Goal: Find specific page/section: Locate a particular part of the current website

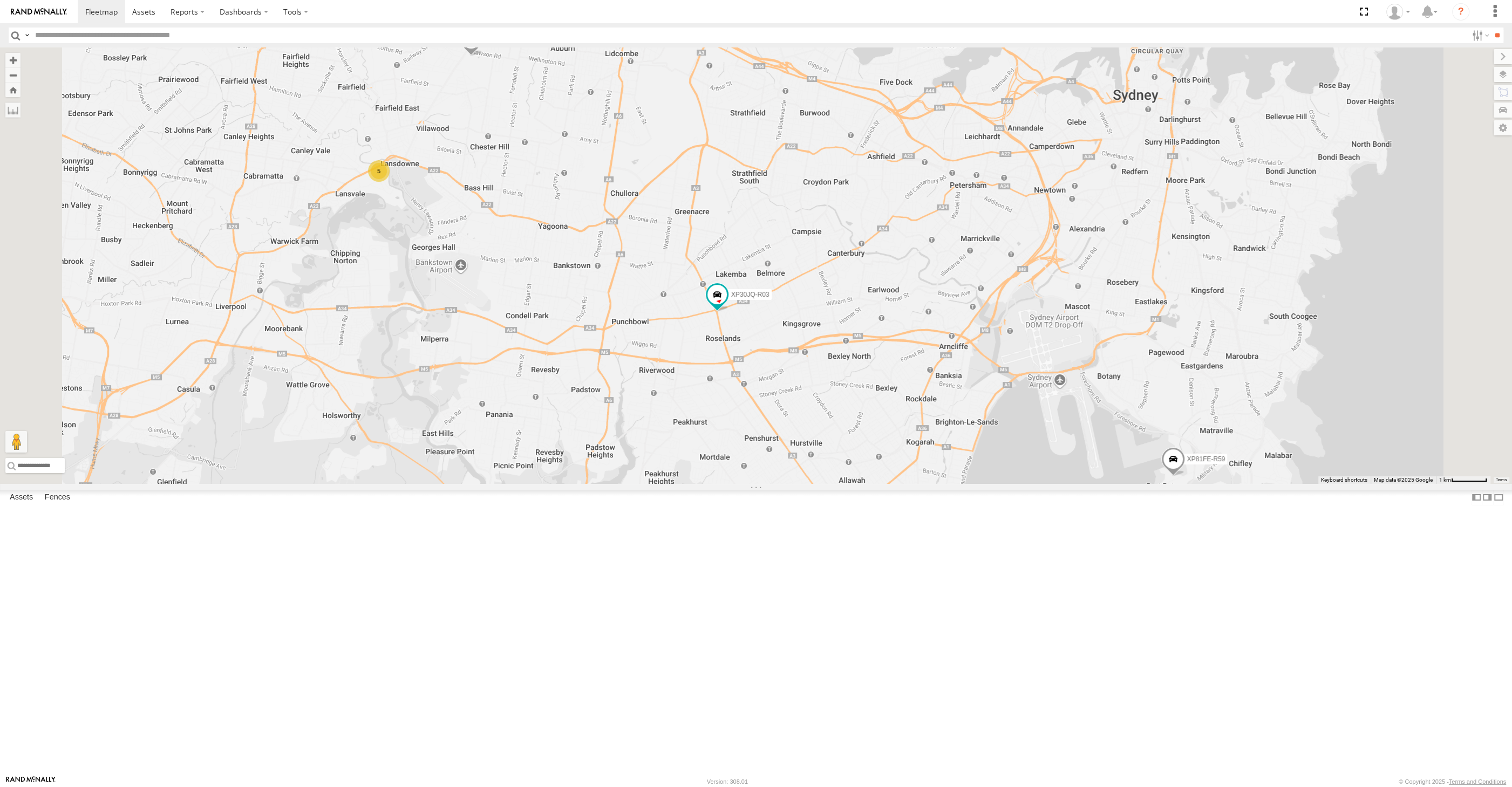
click at [949, 484] on div "XP30JQ-R03 5 RJ5911-R79 XP81FE-R59" at bounding box center [756, 265] width 1512 height 437
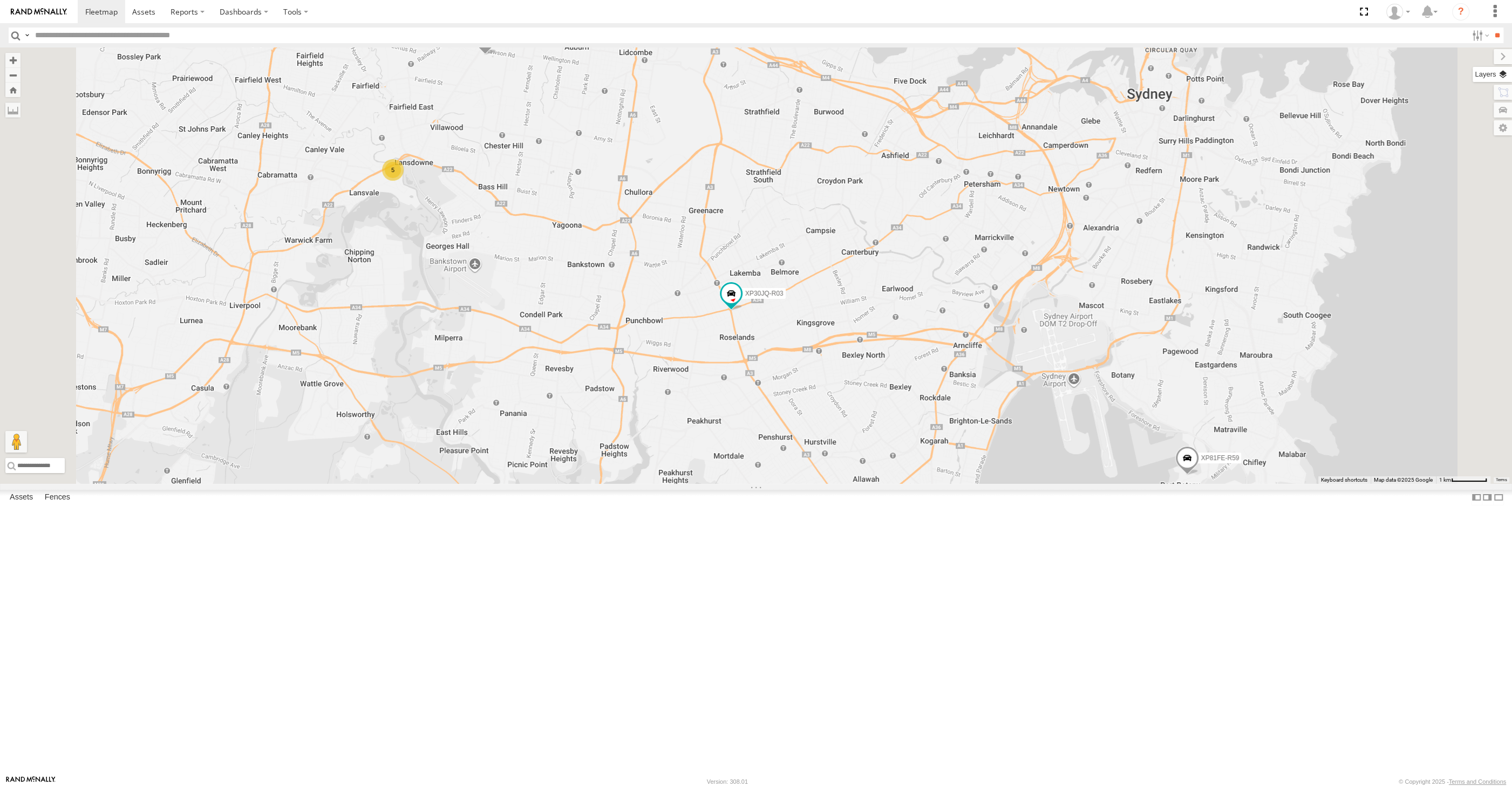
click at [1503, 69] on label at bounding box center [1492, 74] width 39 height 15
click at [0, 0] on span "Basemaps" at bounding box center [0, 0] width 0 height 0
click at [0, 0] on span "Satellite + Roadmap" at bounding box center [0, 0] width 0 height 0
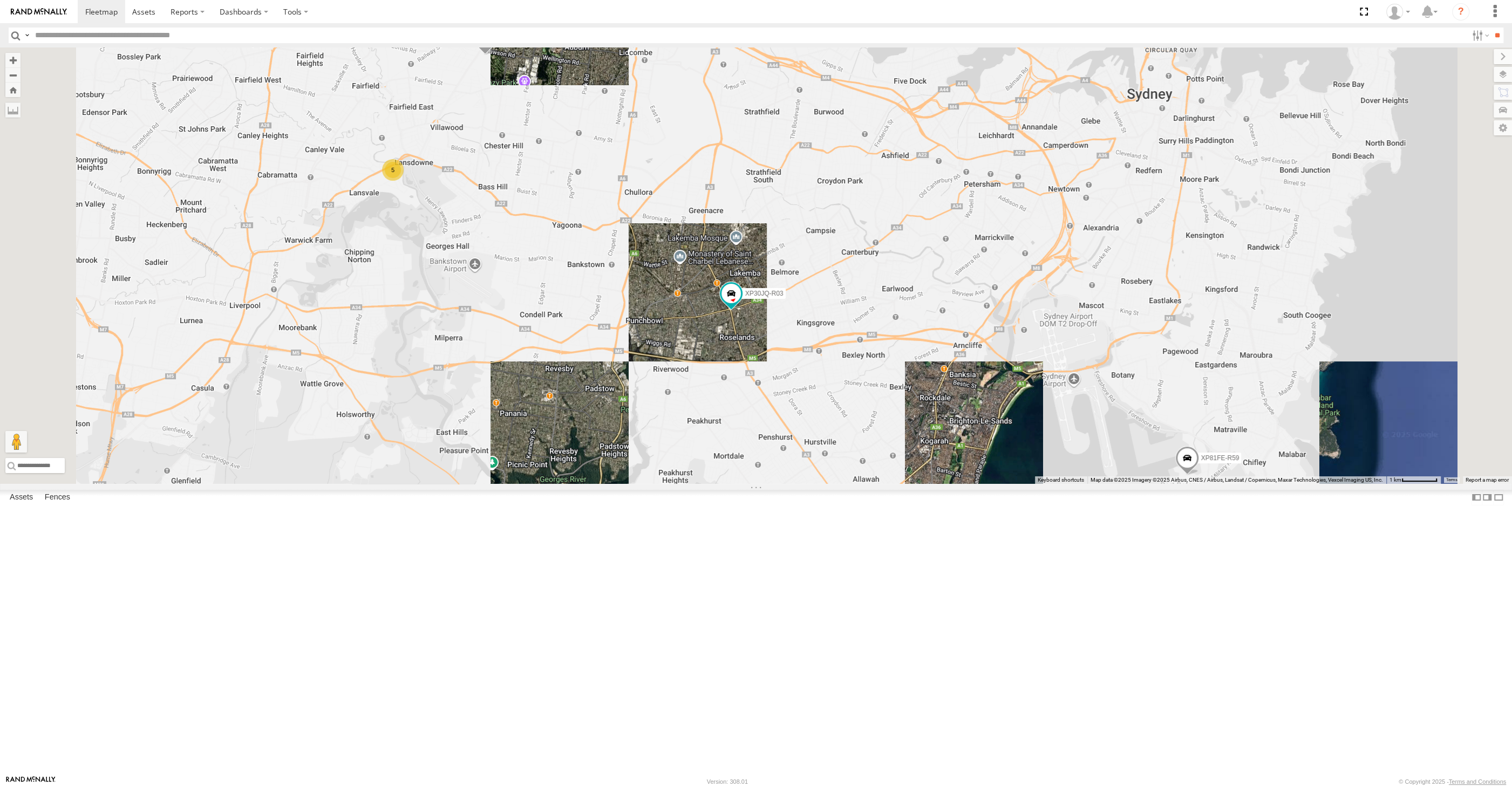
click at [0, 0] on span "Overlays" at bounding box center [0, 0] width 0 height 0
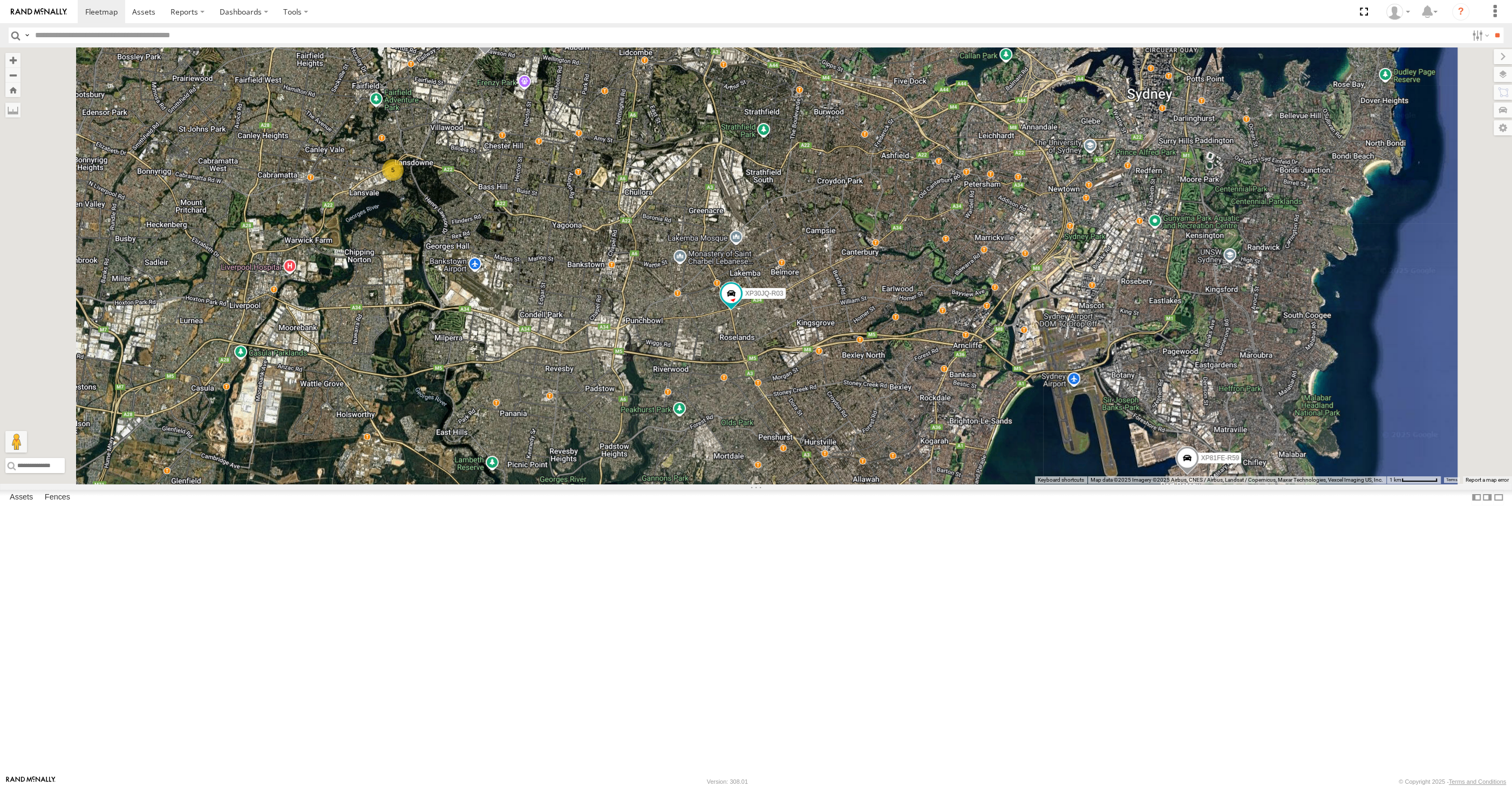
click at [0, 0] on span "Traffic" at bounding box center [0, 0] width 0 height 0
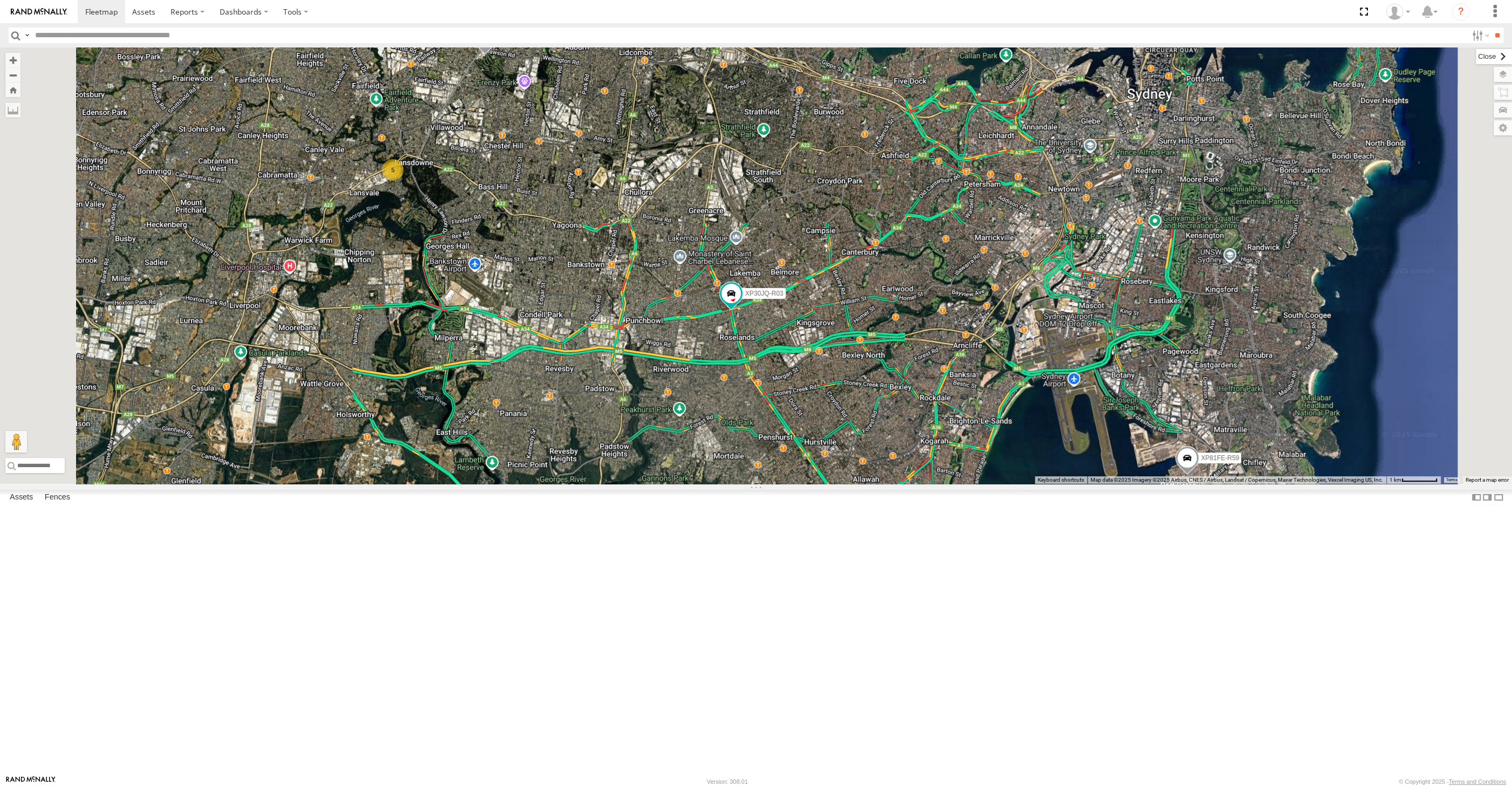
click at [1476, 60] on label at bounding box center [1493, 56] width 36 height 15
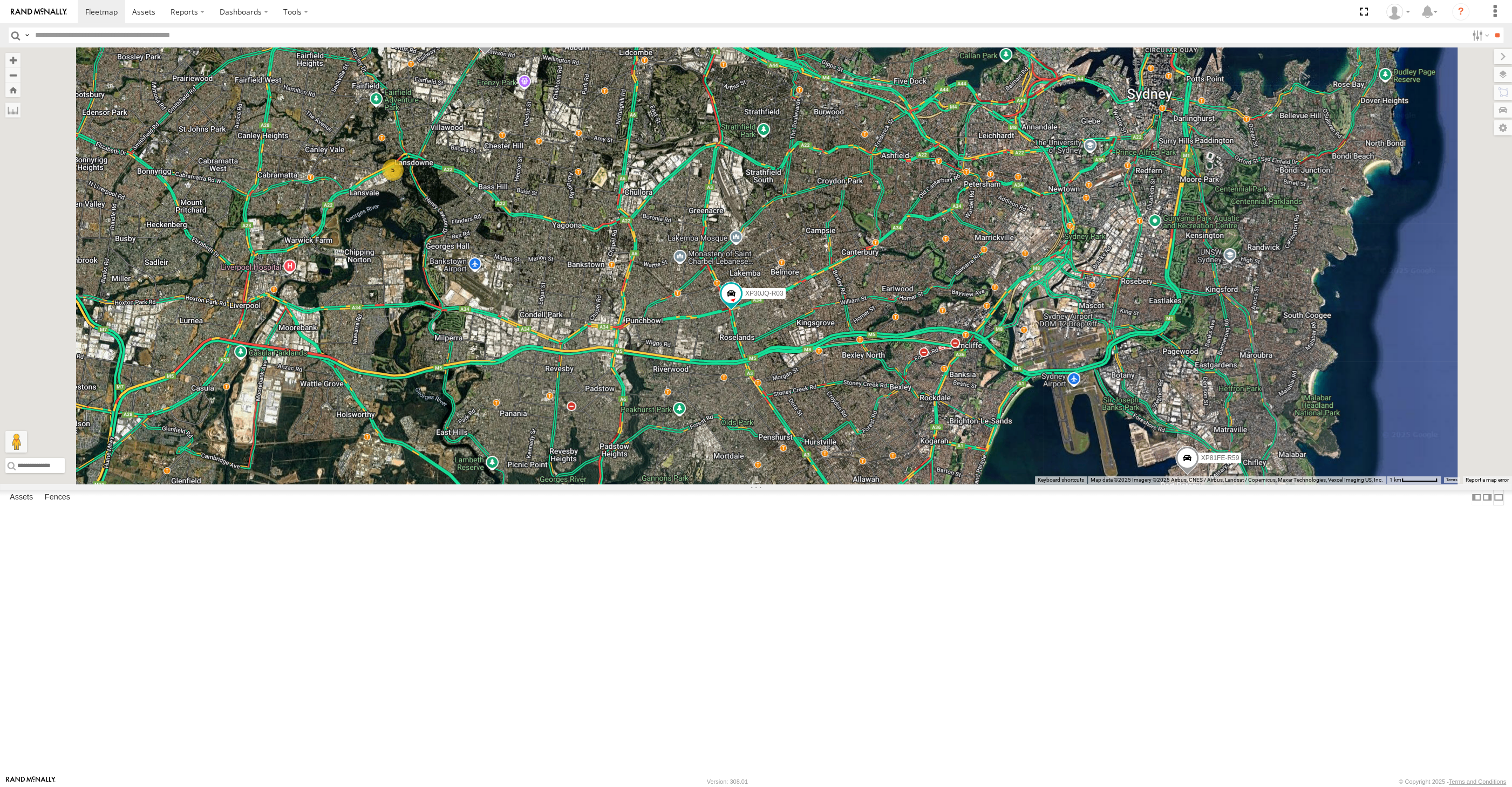
click at [1493, 505] on label at bounding box center [1499, 498] width 11 height 16
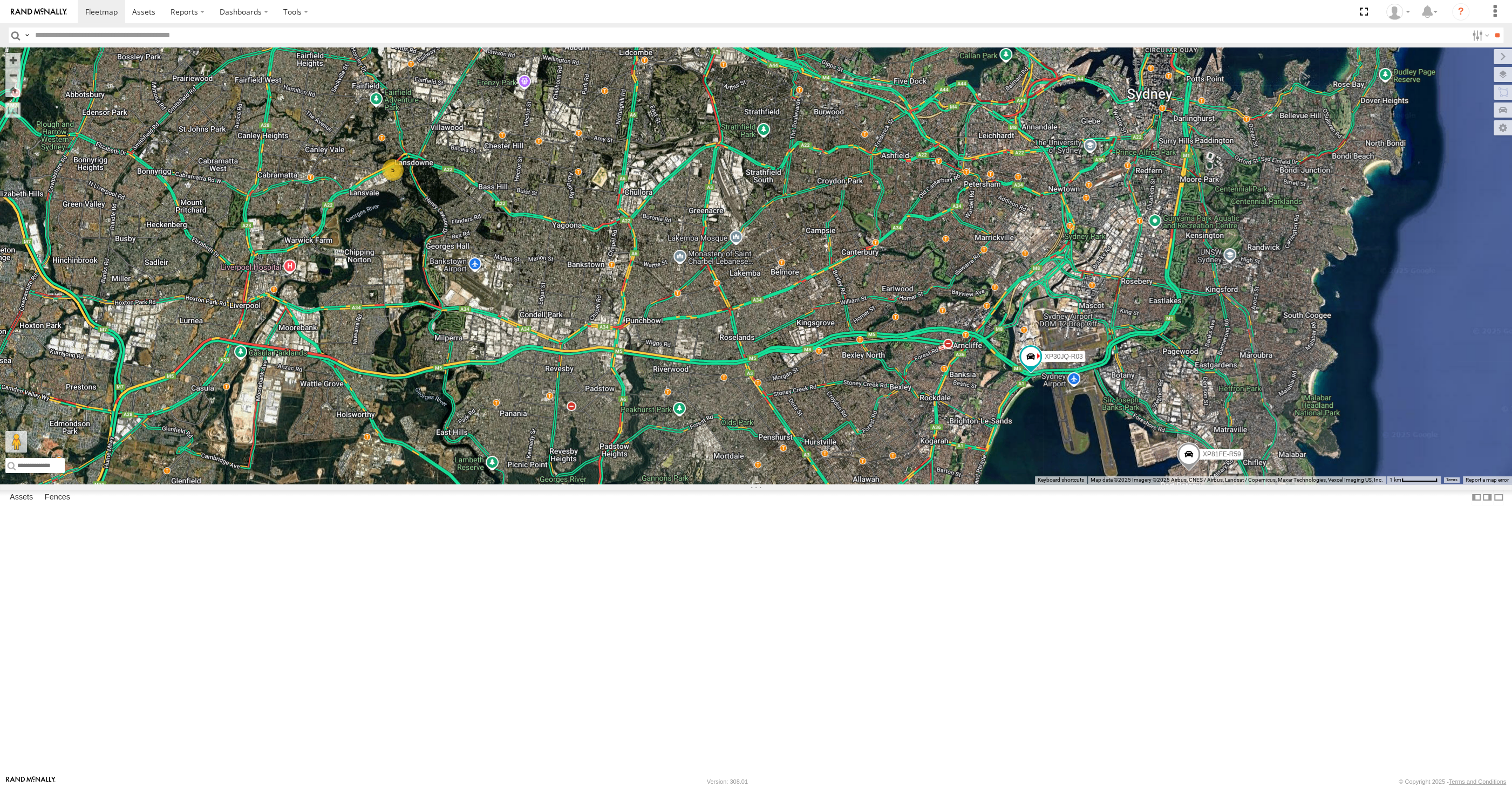
drag, startPoint x: 889, startPoint y: 647, endPoint x: 913, endPoint y: 631, distance: 28.8
click at [895, 484] on div "XP30JQ-R03 RJ5911-R79 XP81FE-R59 5" at bounding box center [756, 265] width 1512 height 437
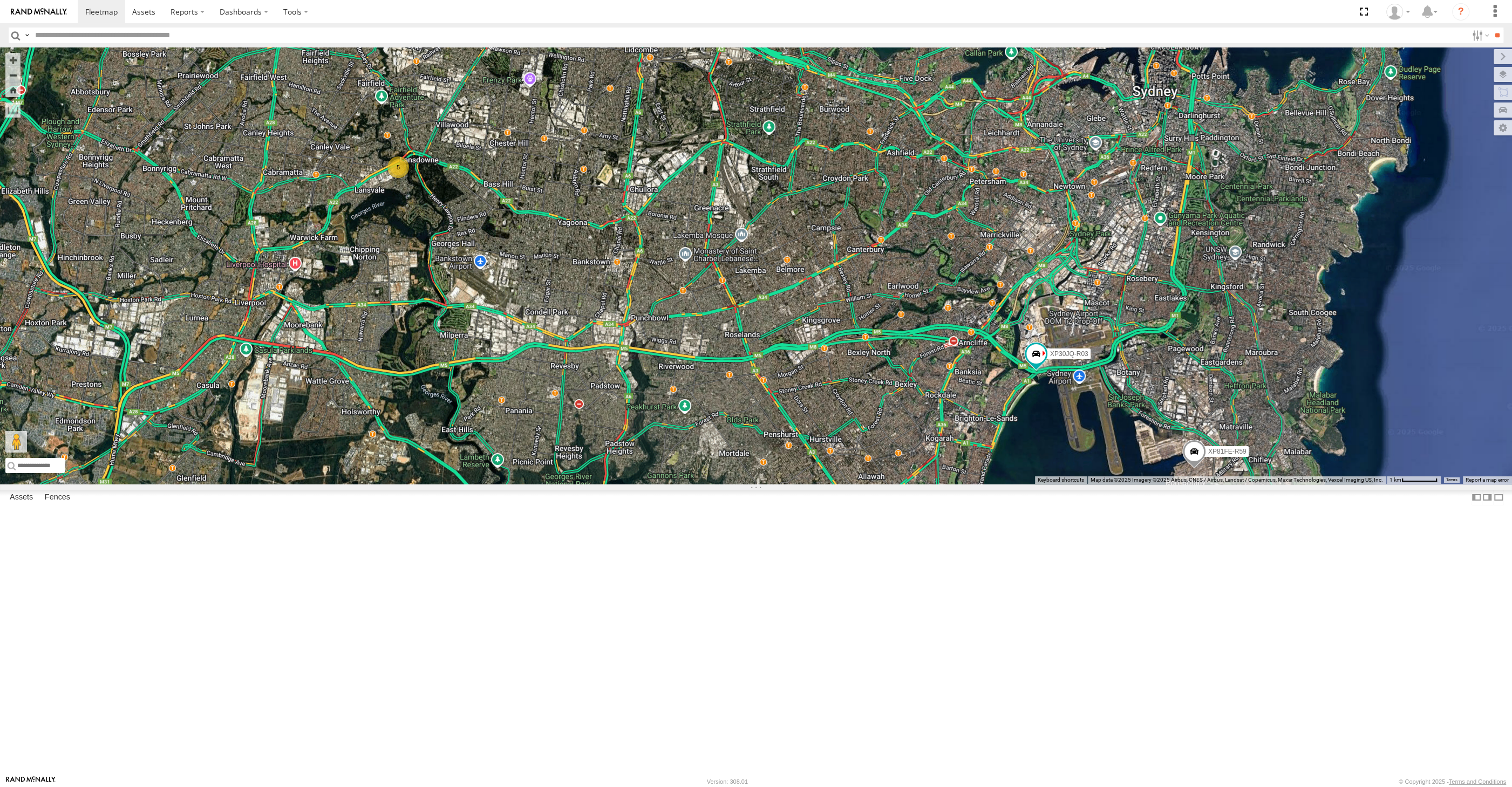
drag, startPoint x: 915, startPoint y: 624, endPoint x: 926, endPoint y: 636, distance: 16.3
click at [926, 484] on div "XP30JQ-R03 RJ5911-R79 XP81FE-R59 5" at bounding box center [756, 265] width 1512 height 437
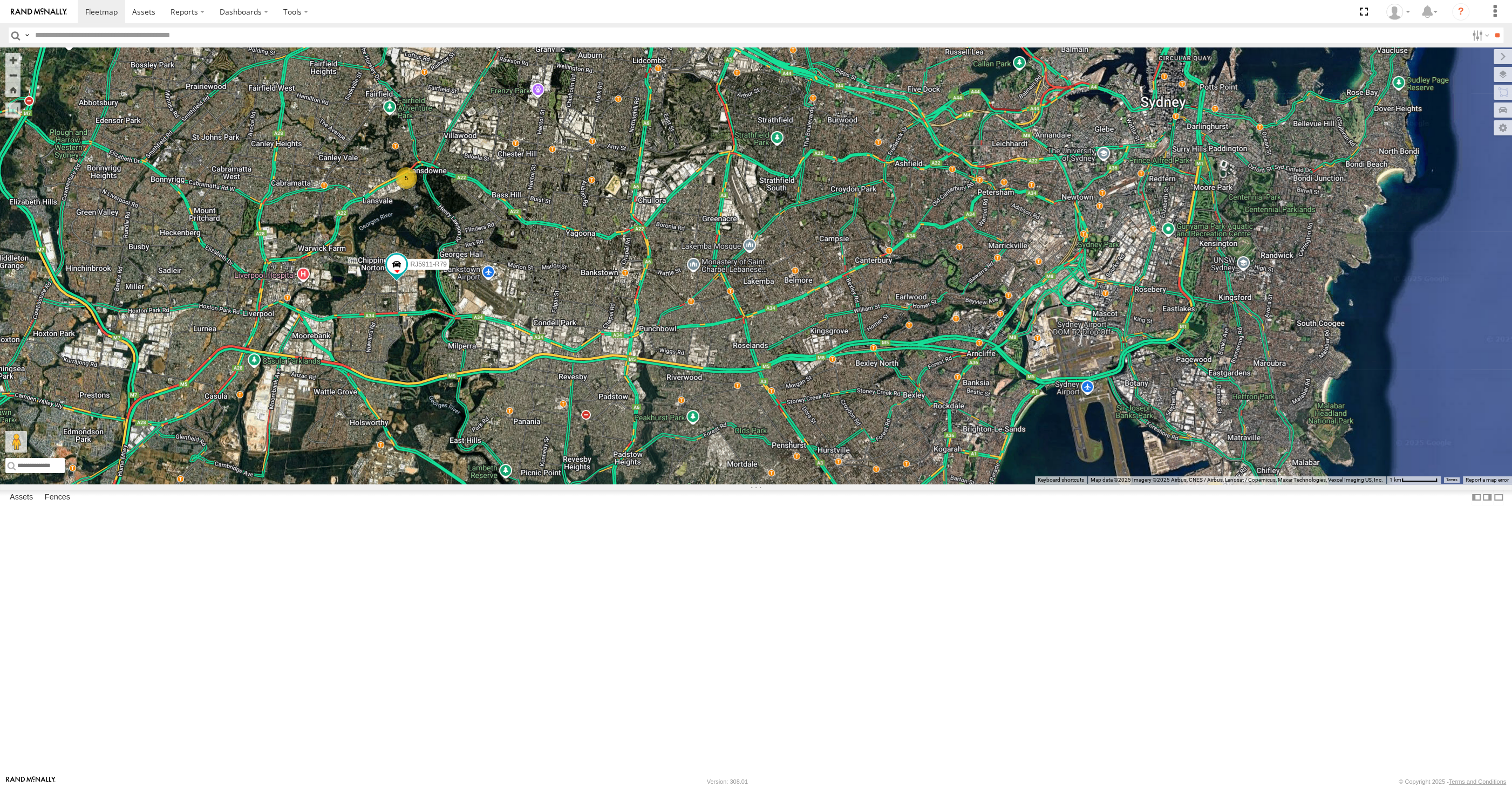
drag, startPoint x: 1114, startPoint y: 485, endPoint x: 1113, endPoint y: 478, distance: 7.1
click at [1112, 478] on div "RJ5911-R79 2 5" at bounding box center [756, 265] width 1512 height 437
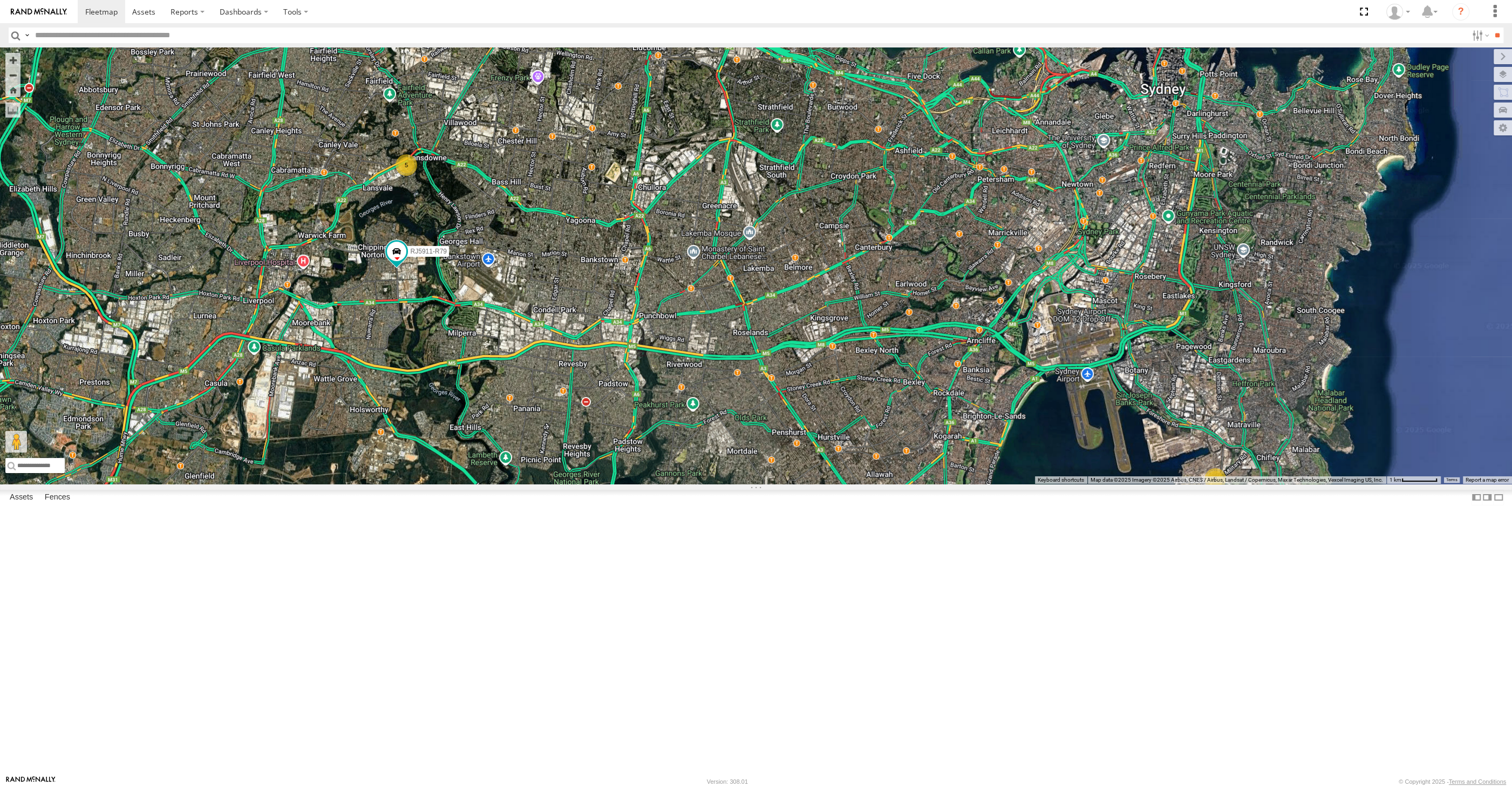
click at [1066, 484] on div "RJ5911-R79 2 5" at bounding box center [756, 265] width 1512 height 437
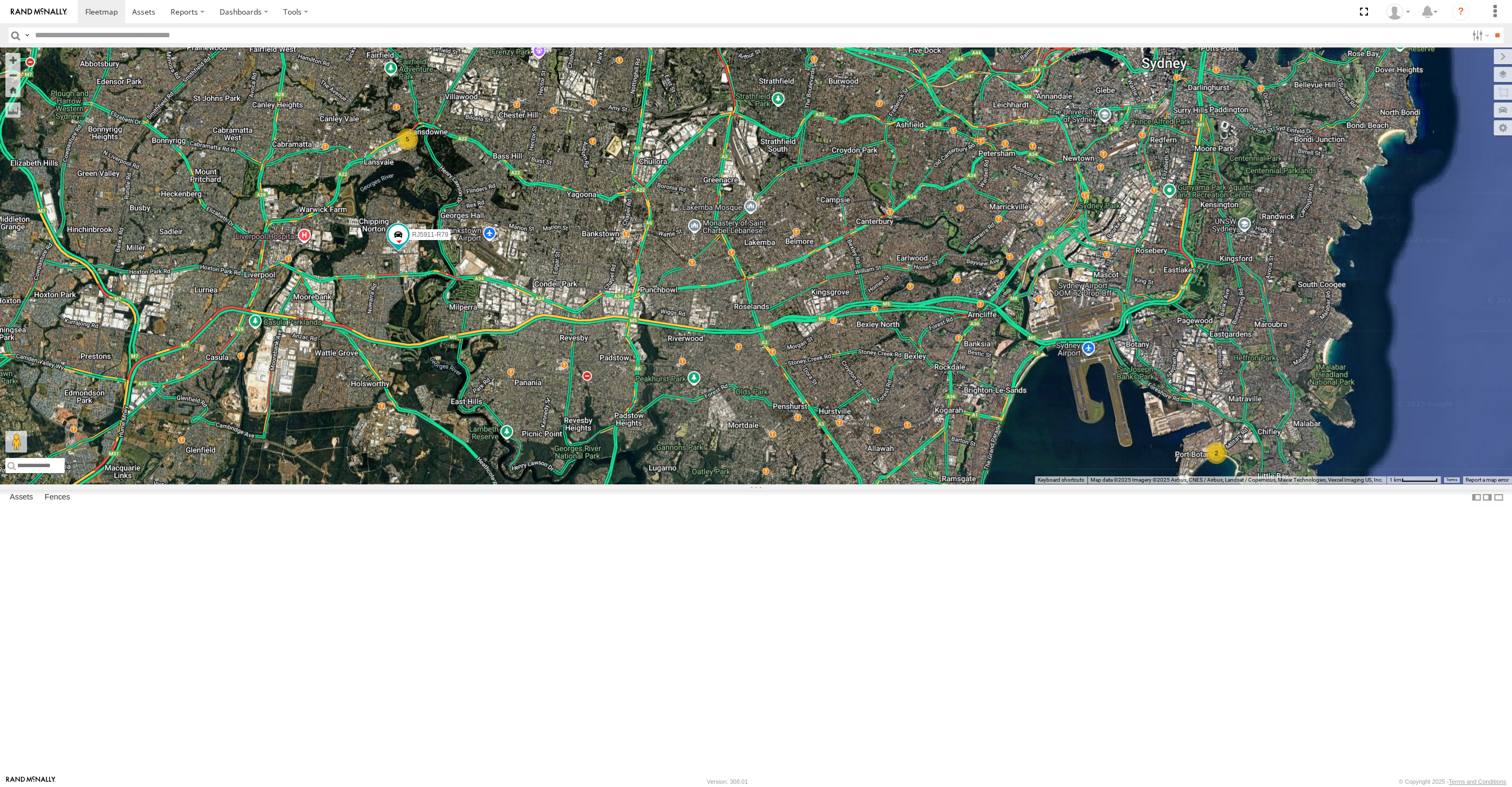
drag, startPoint x: 500, startPoint y: 526, endPoint x: 487, endPoint y: 527, distance: 13.0
click at [487, 484] on div "RJ5911-R79 2 5" at bounding box center [756, 265] width 1512 height 437
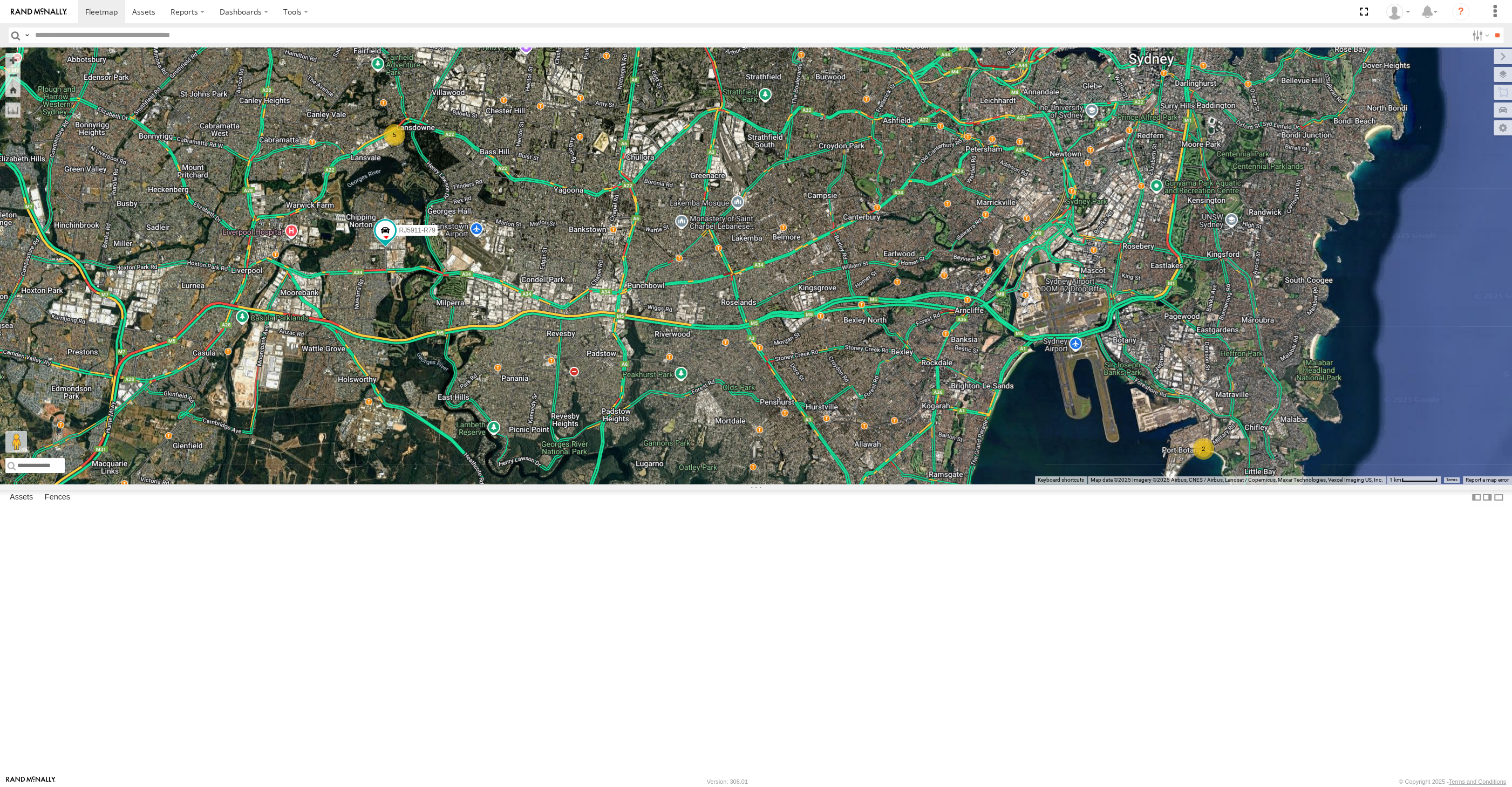
drag, startPoint x: 537, startPoint y: 533, endPoint x: 549, endPoint y: 525, distance: 14.4
click at [549, 484] on div "RJ5911-R79 2 5" at bounding box center [756, 265] width 1512 height 437
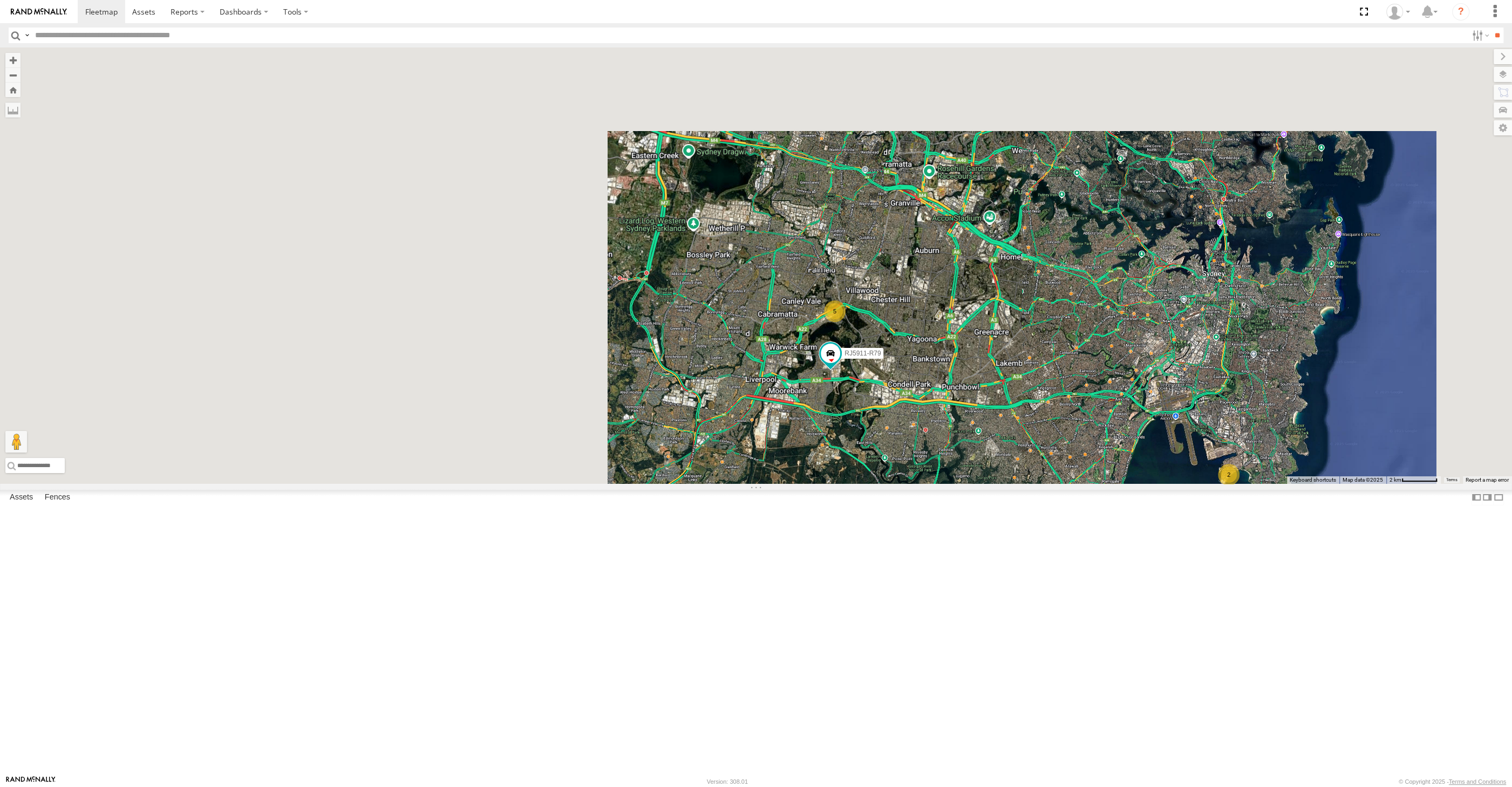
drag, startPoint x: 1054, startPoint y: 634, endPoint x: 1050, endPoint y: 629, distance: 6.4
click at [1050, 484] on div "RJ5911-R79 2 5" at bounding box center [756, 265] width 1512 height 437
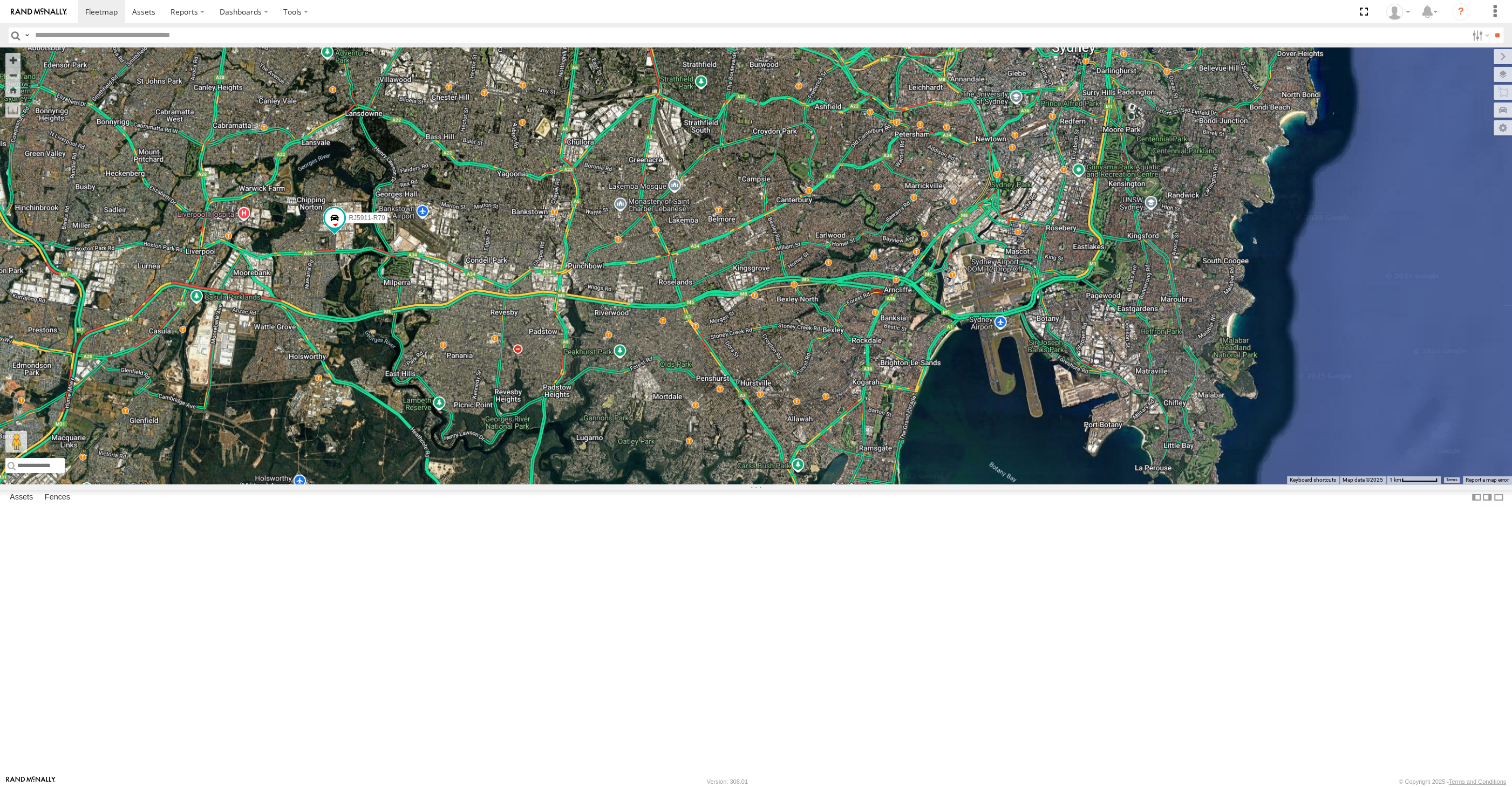
drag, startPoint x: 1013, startPoint y: 624, endPoint x: 1009, endPoint y: 613, distance: 11.7
click at [1012, 484] on div "RJ5911-R79" at bounding box center [756, 265] width 1512 height 437
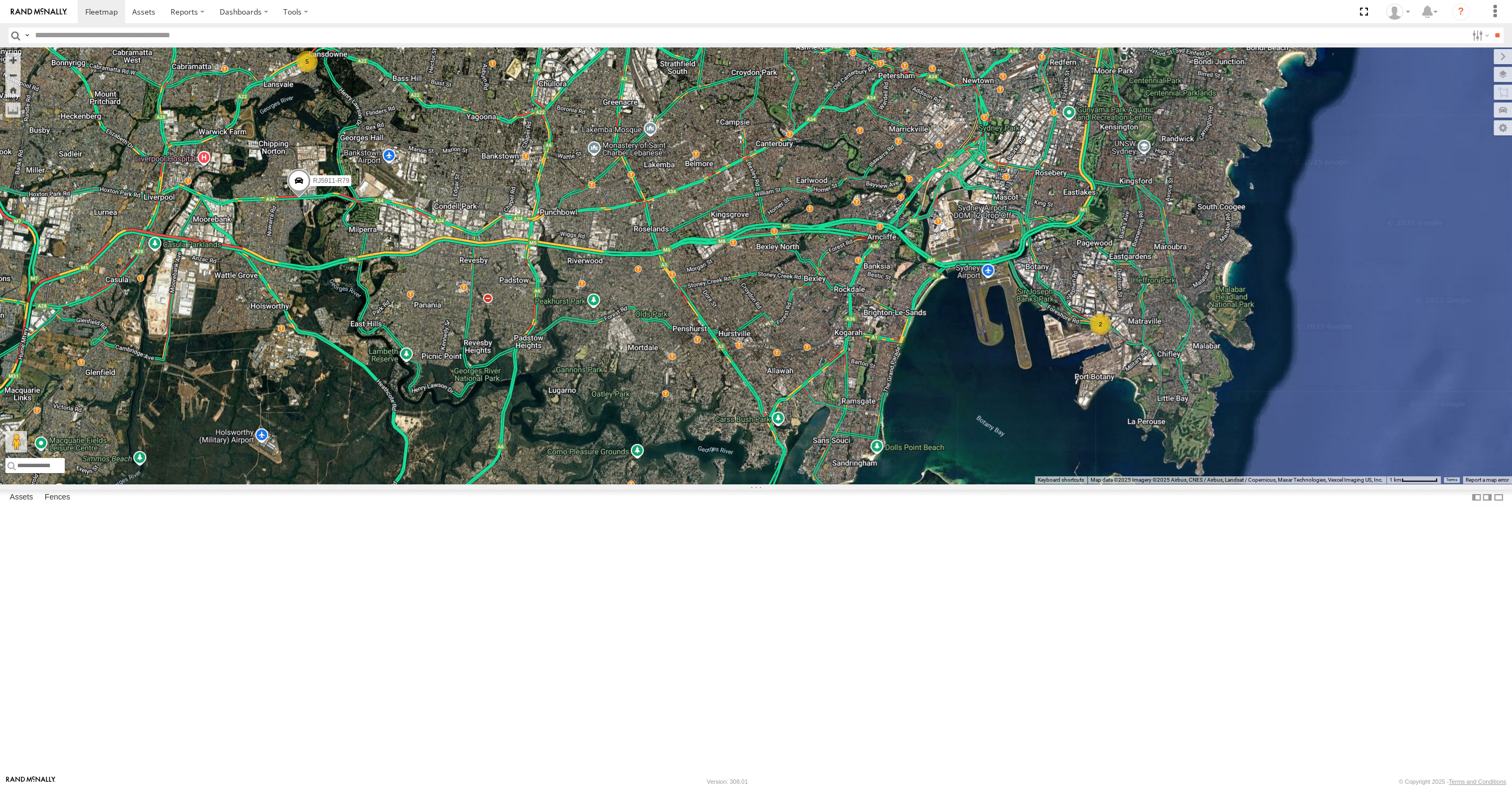
drag, startPoint x: 577, startPoint y: 337, endPoint x: 583, endPoint y: 342, distance: 7.8
click at [583, 340] on div "RJ5911-R79 2 5" at bounding box center [756, 265] width 1512 height 437
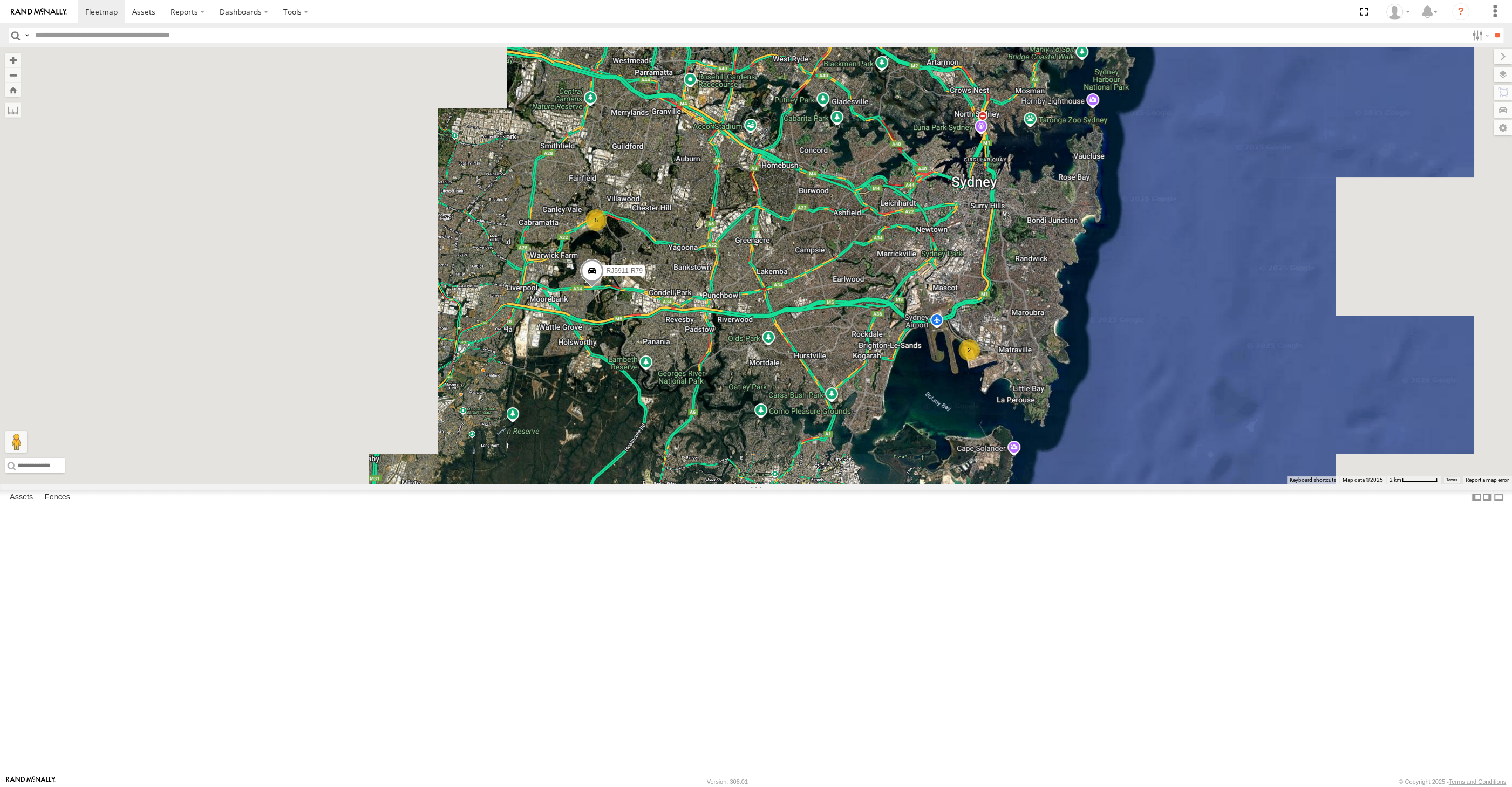
drag, startPoint x: 904, startPoint y: 562, endPoint x: 910, endPoint y: 557, distance: 7.8
click at [906, 484] on div "RJ5911-R79 2 5" at bounding box center [756, 265] width 1512 height 437
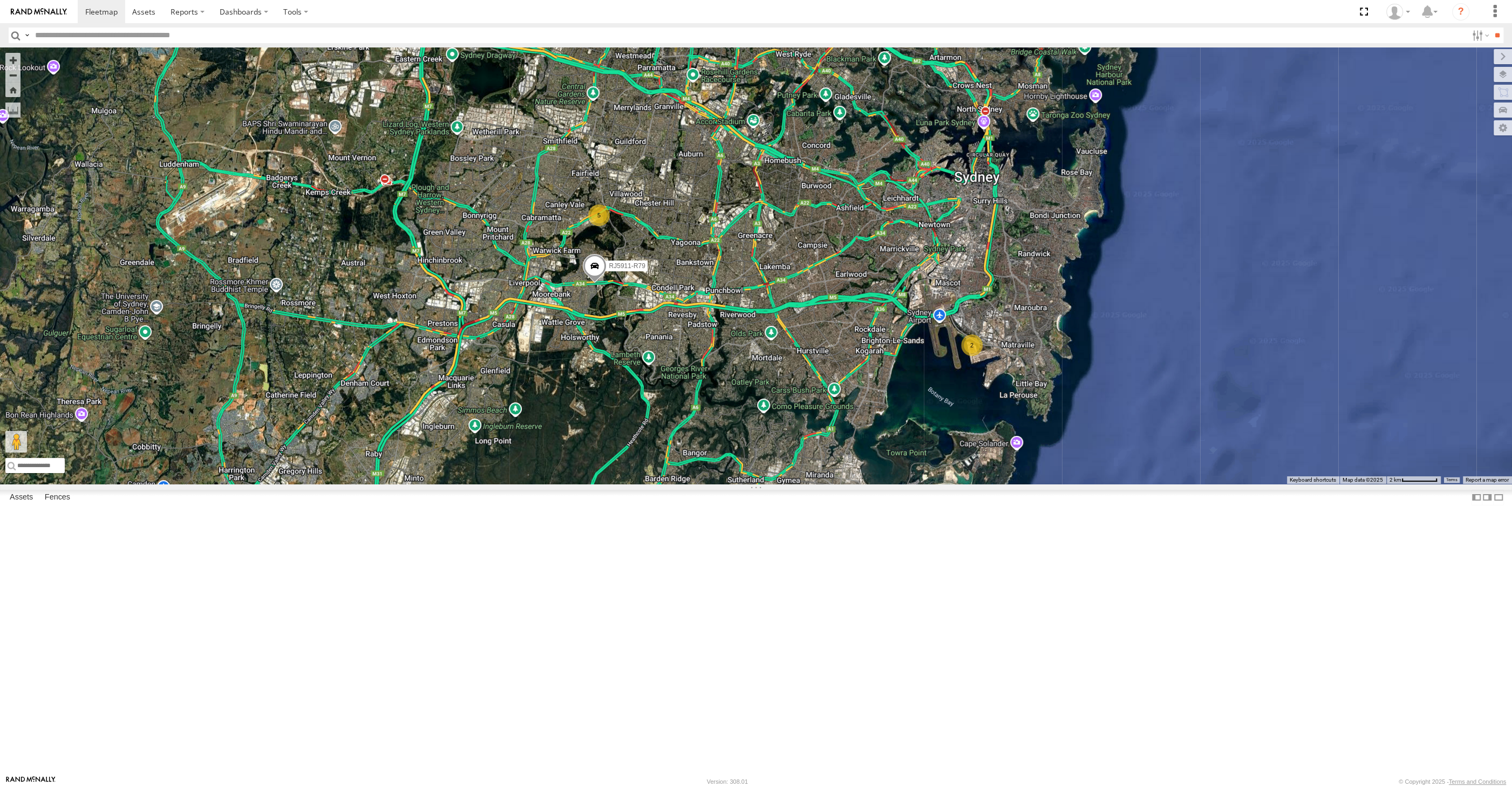
drag, startPoint x: 965, startPoint y: 649, endPoint x: 960, endPoint y: 630, distance: 19.6
click at [960, 484] on div "RJ5911-R79 2 5" at bounding box center [756, 265] width 1512 height 437
